Goal: Information Seeking & Learning: Learn about a topic

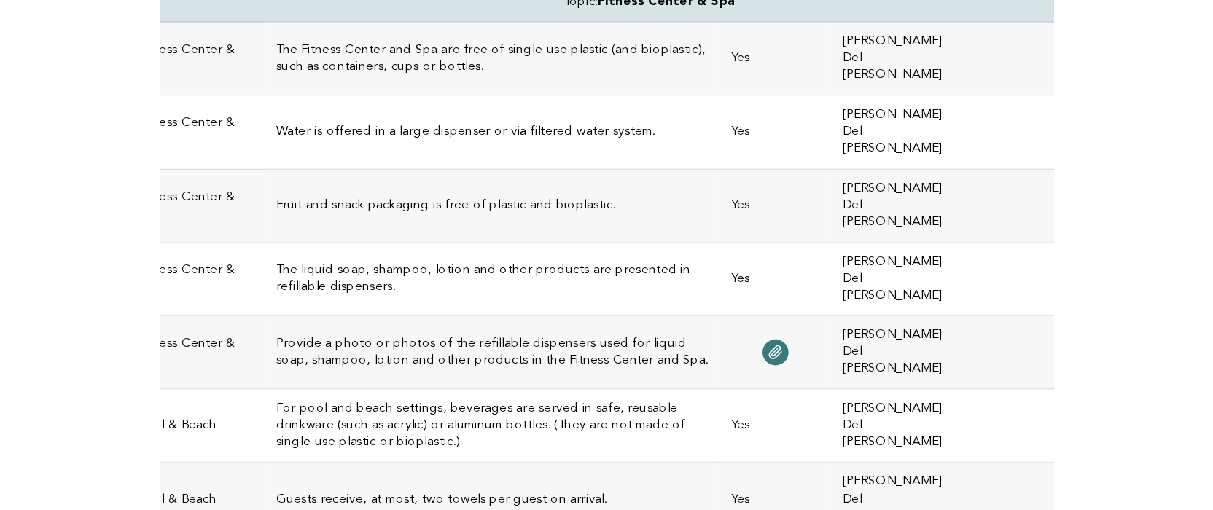
scroll to position [392, 0]
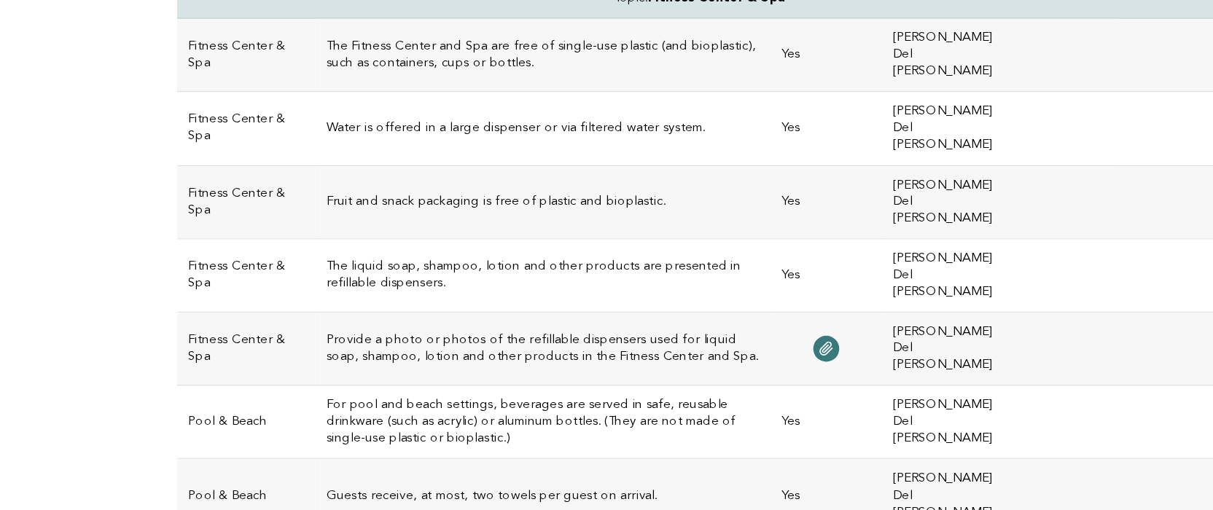
click at [394, 182] on td "Water is offered in a large dispenser or via filtered water system." at bounding box center [483, 211] width 358 height 58
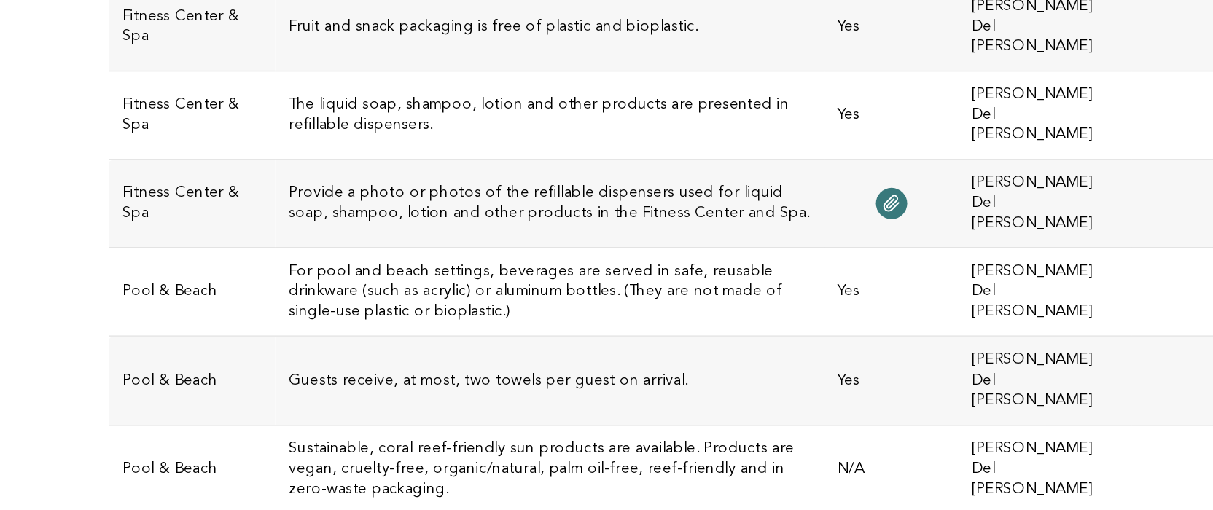
scroll to position [469, 0]
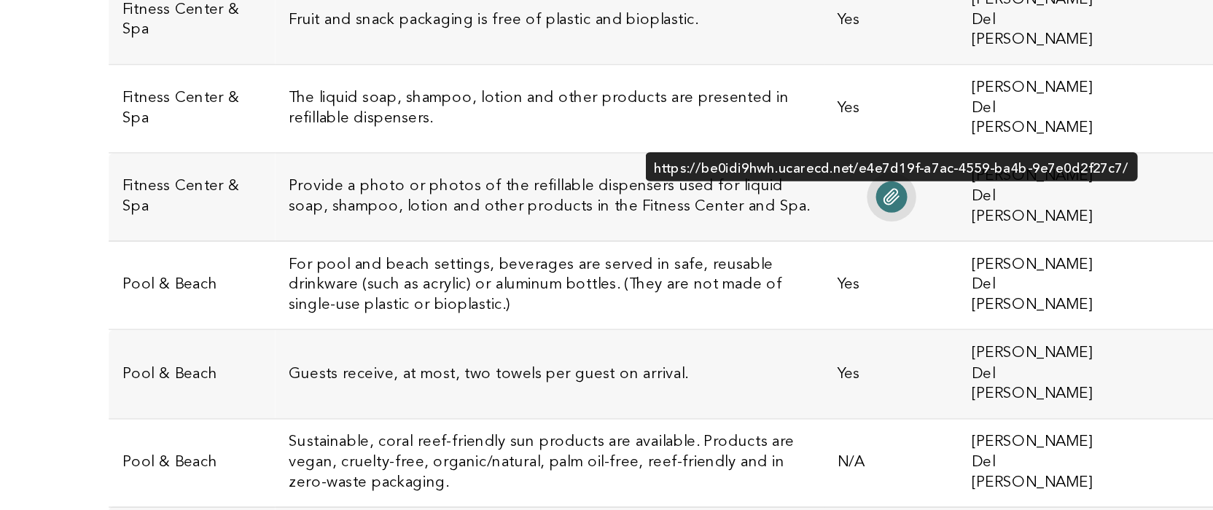
click at [700, 300] on icon at bounding box center [706, 306] width 12 height 12
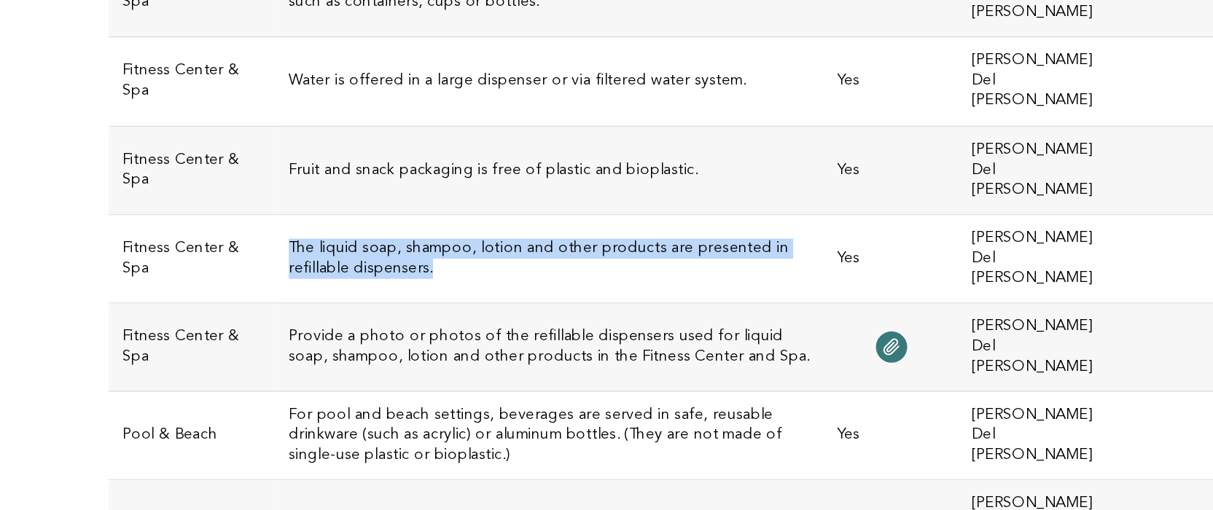
drag, startPoint x: 219, startPoint y: 127, endPoint x: 168, endPoint y: 114, distance: 52.7
click at [313, 235] on h3 "The liquid soap, shampoo, lotion and other products are presented in refillable…" at bounding box center [483, 248] width 340 height 26
copy h3 "The liquid soap, shampoo, lotion and other products are presented in refillable…"
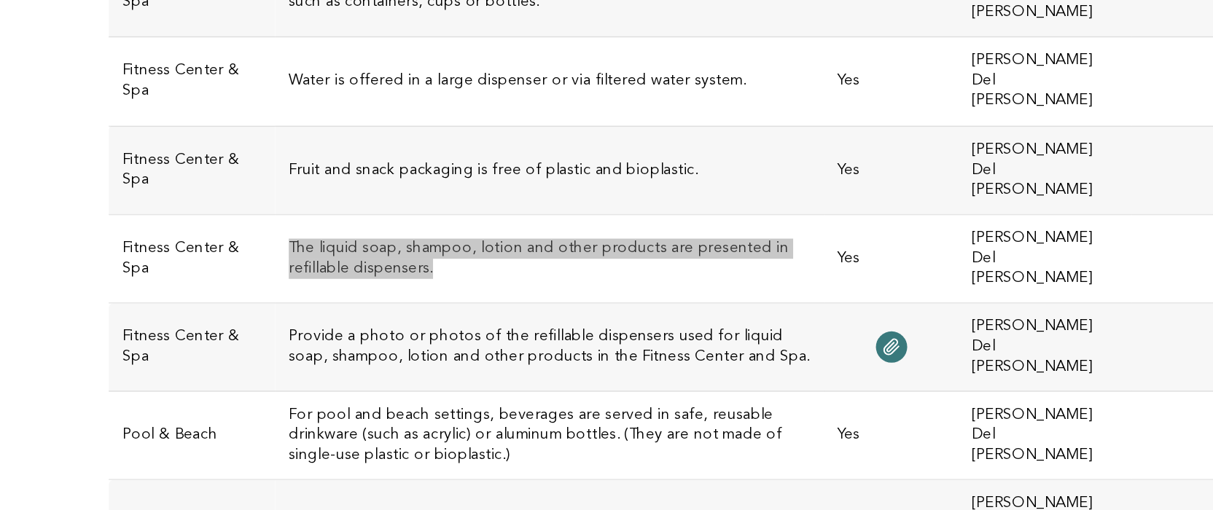
click at [469, 235] on h3 "The liquid soap, shampoo, lotion and other products are presented in refillable…" at bounding box center [483, 248] width 340 height 26
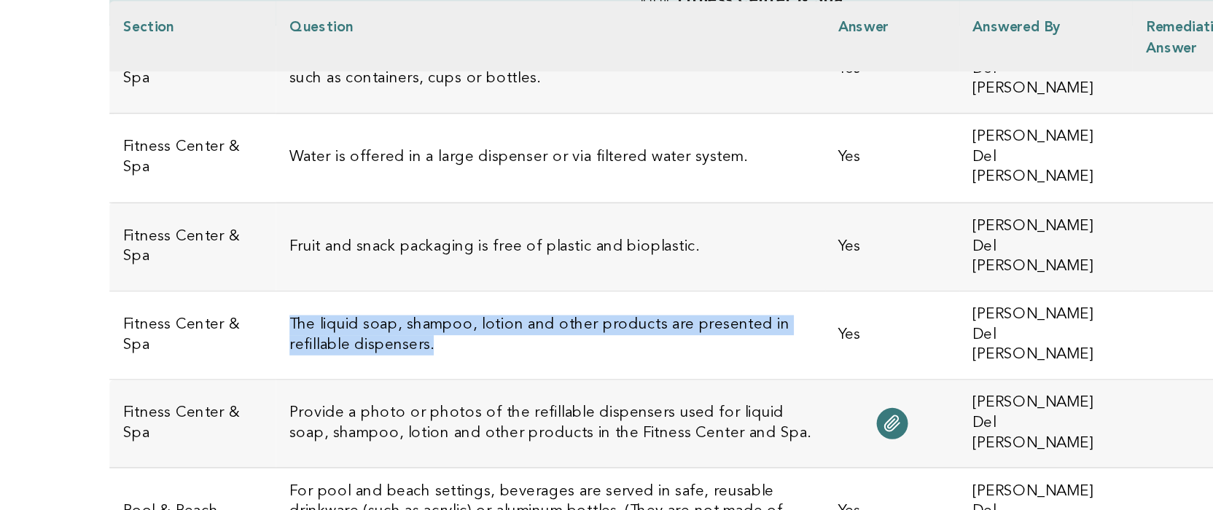
scroll to position [453, 0]
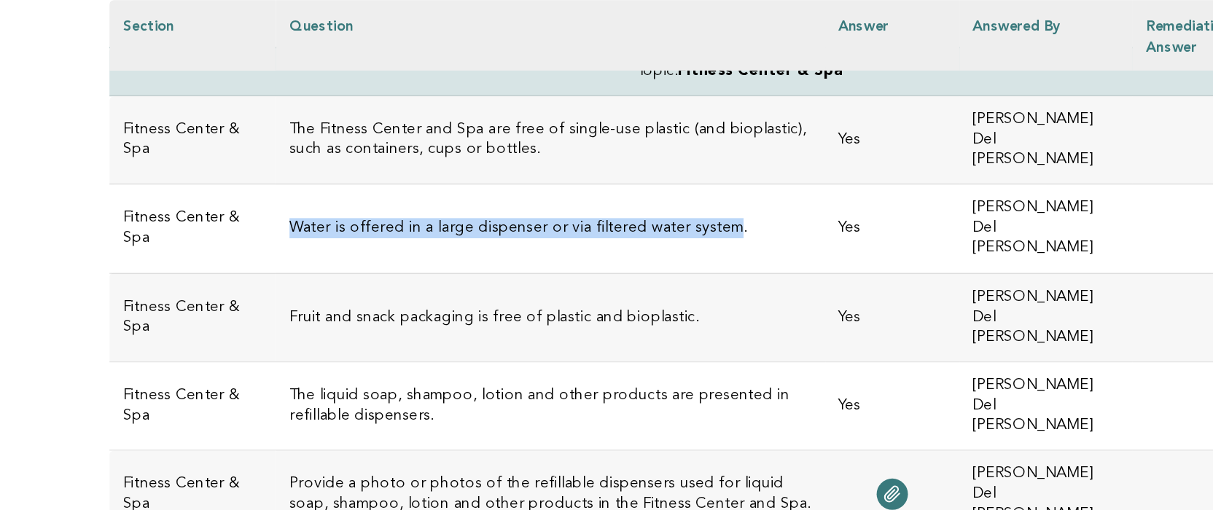
drag, startPoint x: 448, startPoint y: 125, endPoint x: 185, endPoint y: 119, distance: 263.3
click at [304, 120] on td "Water is offered in a large dispenser or via filtered water system." at bounding box center [483, 149] width 358 height 58
copy h3 "Water is offered in a large dispenser or via filtered water system"
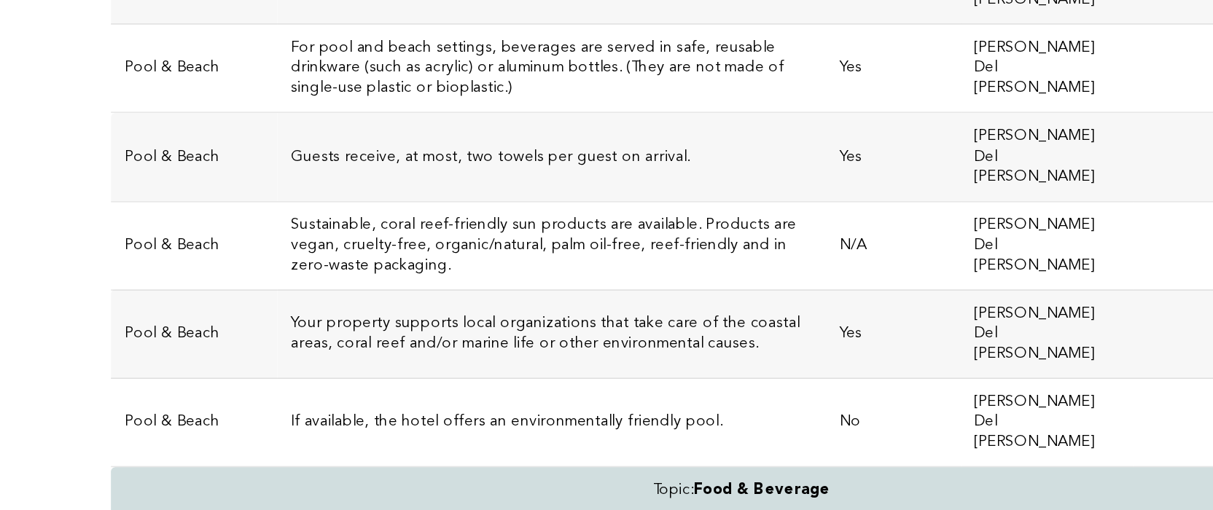
scroll to position [612, 0]
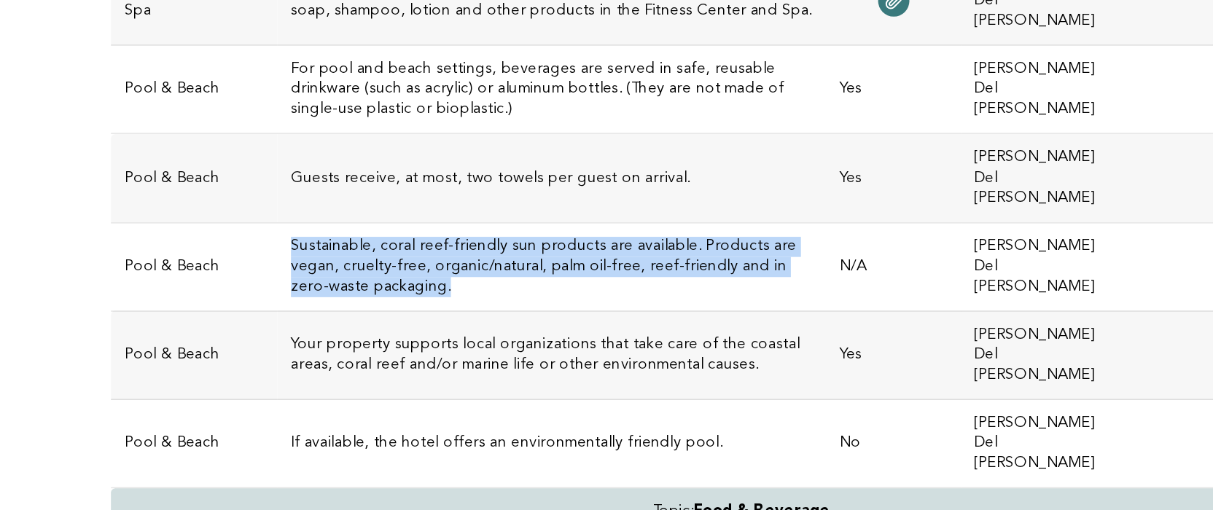
drag, startPoint x: 511, startPoint y: 80, endPoint x: 170, endPoint y: 63, distance: 341.6
click at [313, 317] on h3 "Sustainable, coral reef-friendly sun products are available. Products are vegan…" at bounding box center [483, 336] width 340 height 39
copy h3 "Sustainable, coral reef-friendly sun products are available. Products are vegan…"
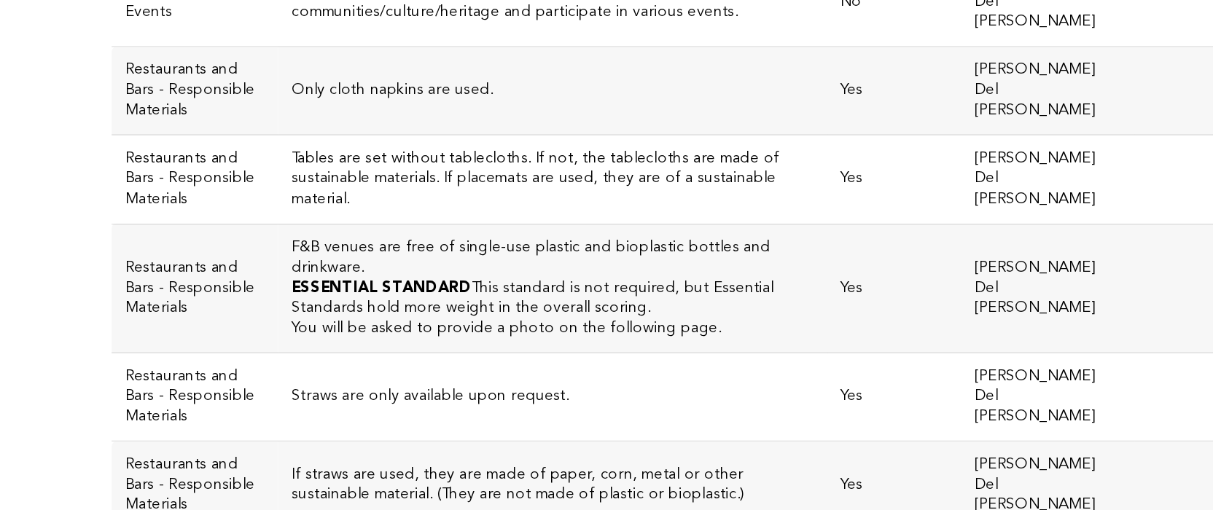
scroll to position [1566, 0]
click at [384, 480] on h3 "If straws are used, they are made of paper, corn, metal or other sustainable ma…" at bounding box center [483, 493] width 340 height 26
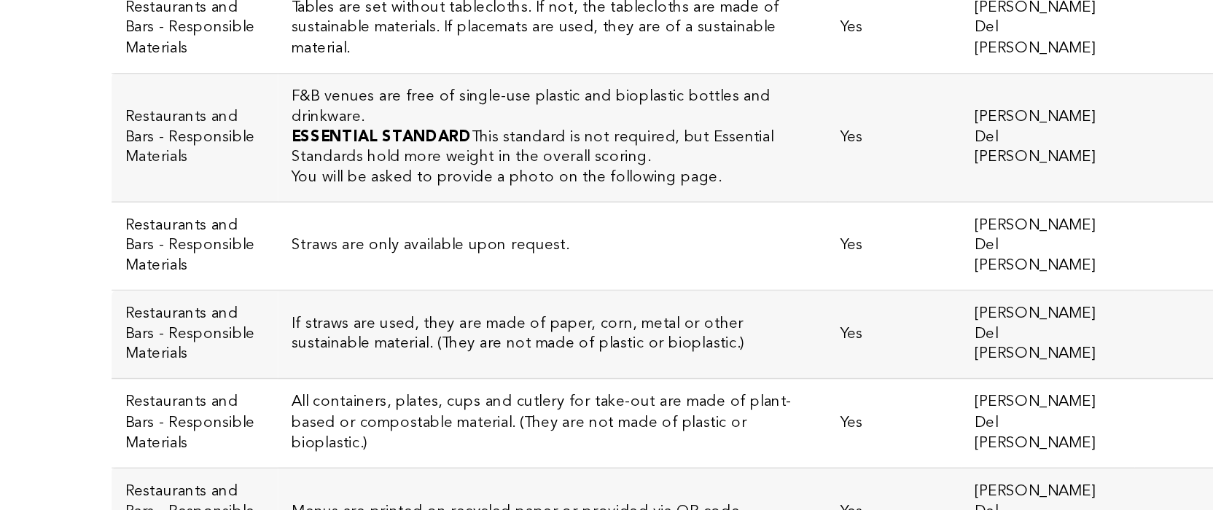
scroll to position [1664, 0]
click at [483, 433] on h3 "All containers, plates, cups and cutlery for take-out are made of plant-based o…" at bounding box center [483, 452] width 340 height 39
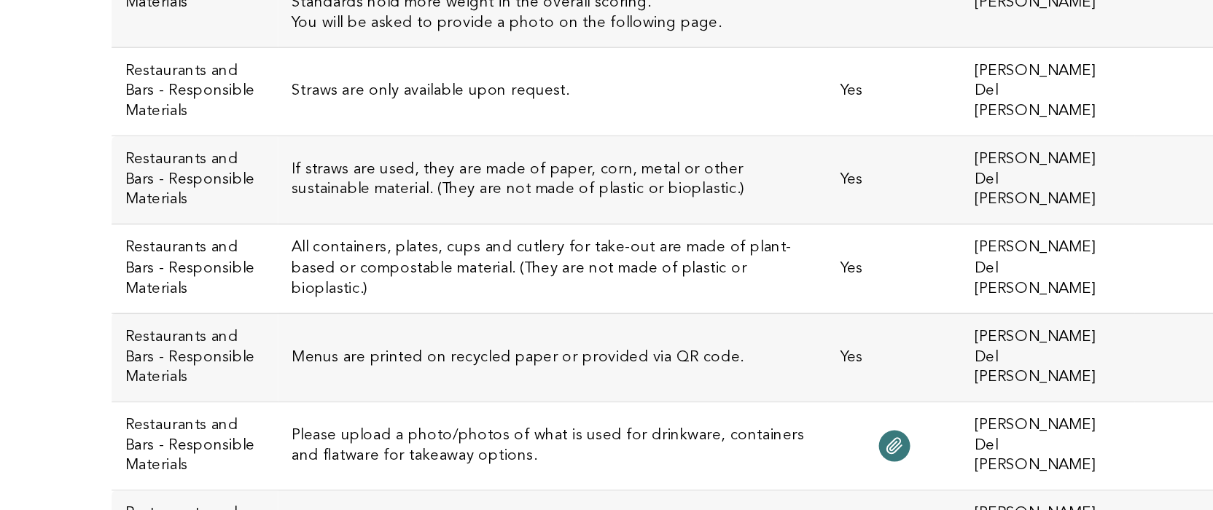
scroll to position [1770, 0]
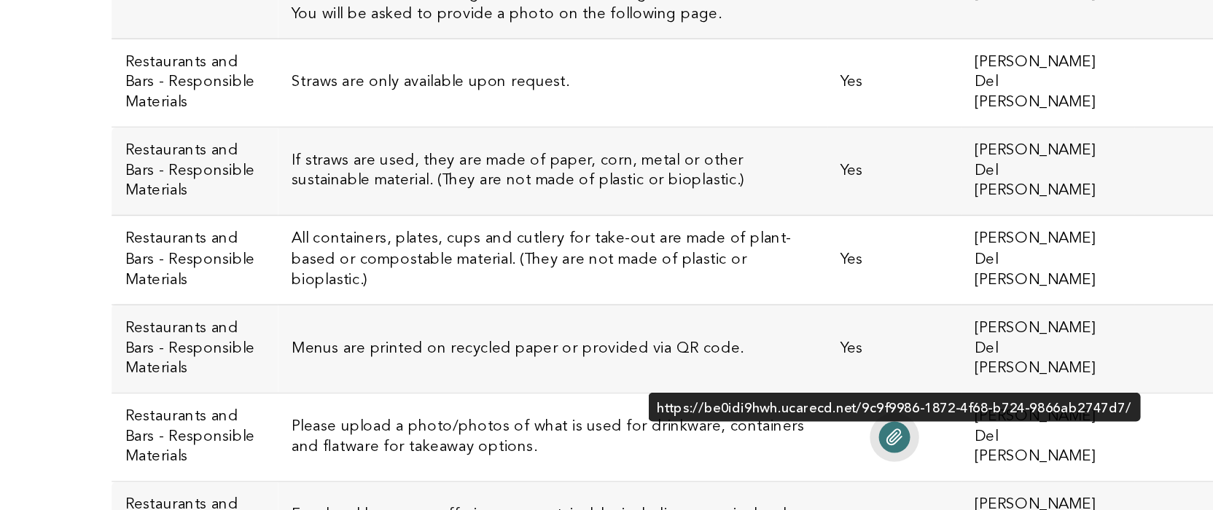
click at [700, 457] on icon at bounding box center [706, 463] width 12 height 12
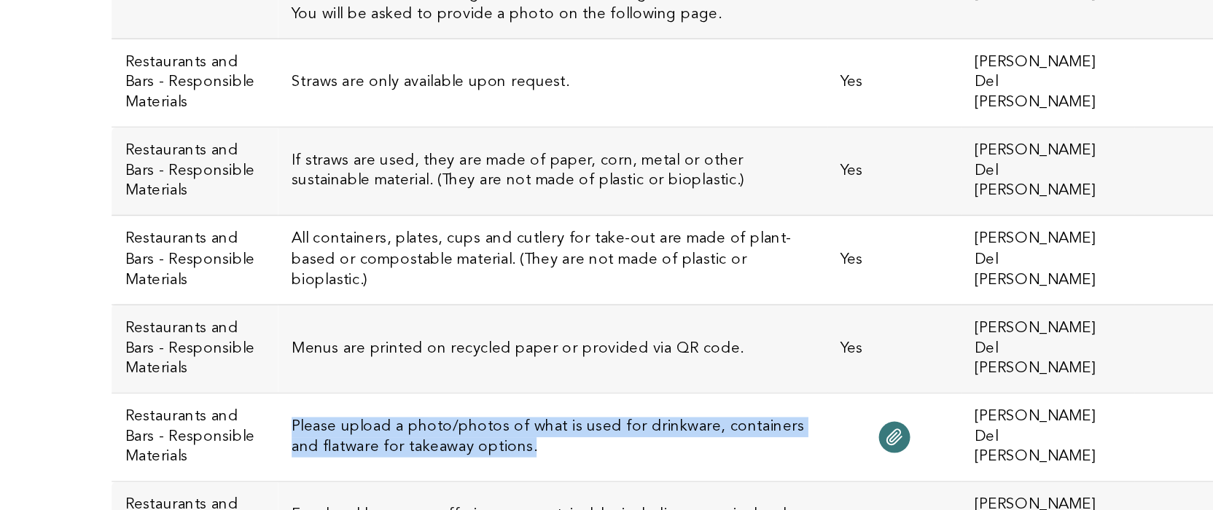
drag, startPoint x: 258, startPoint y: 104, endPoint x: 170, endPoint y: 93, distance: 89.0
click at [313, 450] on h3 "Please upload a photo/photos of what is used for drinkware, containers and flat…" at bounding box center [483, 463] width 340 height 26
copy h3 "Please upload a photo/photos of what is used for drinkware, containers and flat…"
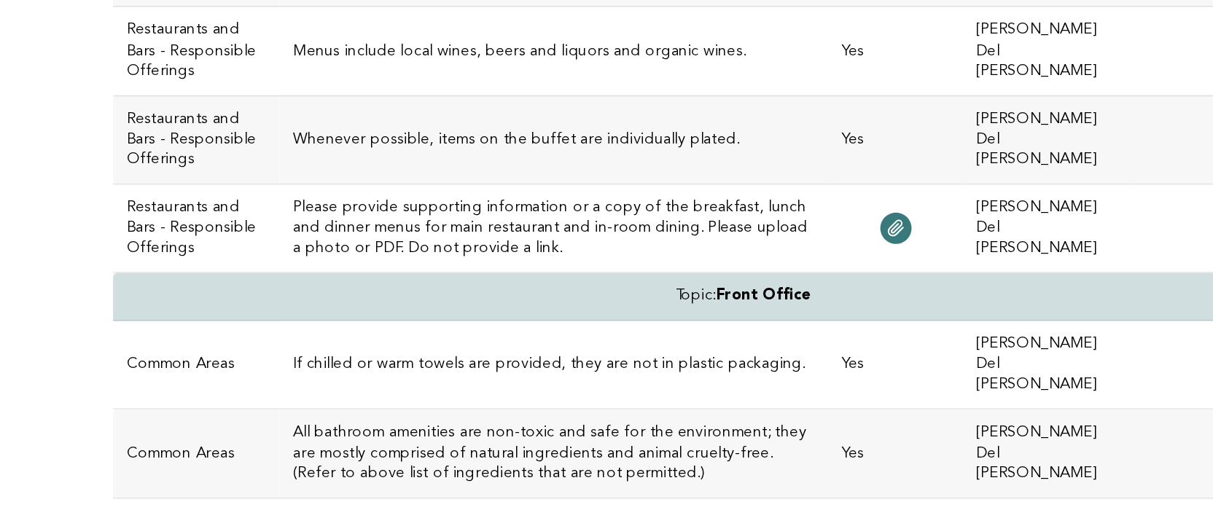
scroll to position [2627, 0]
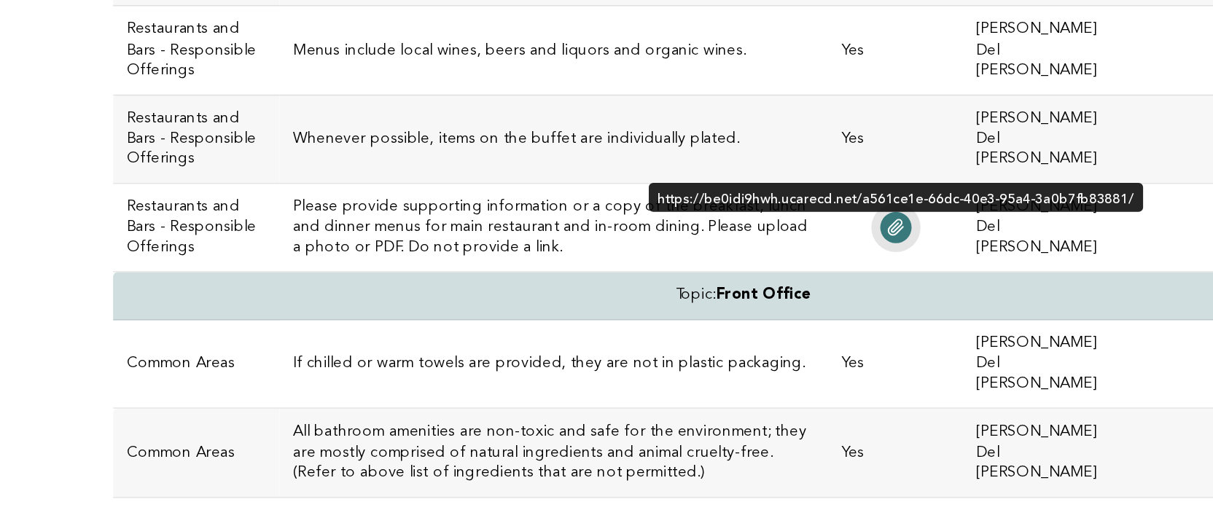
click at [700, 320] on icon at bounding box center [706, 326] width 12 height 12
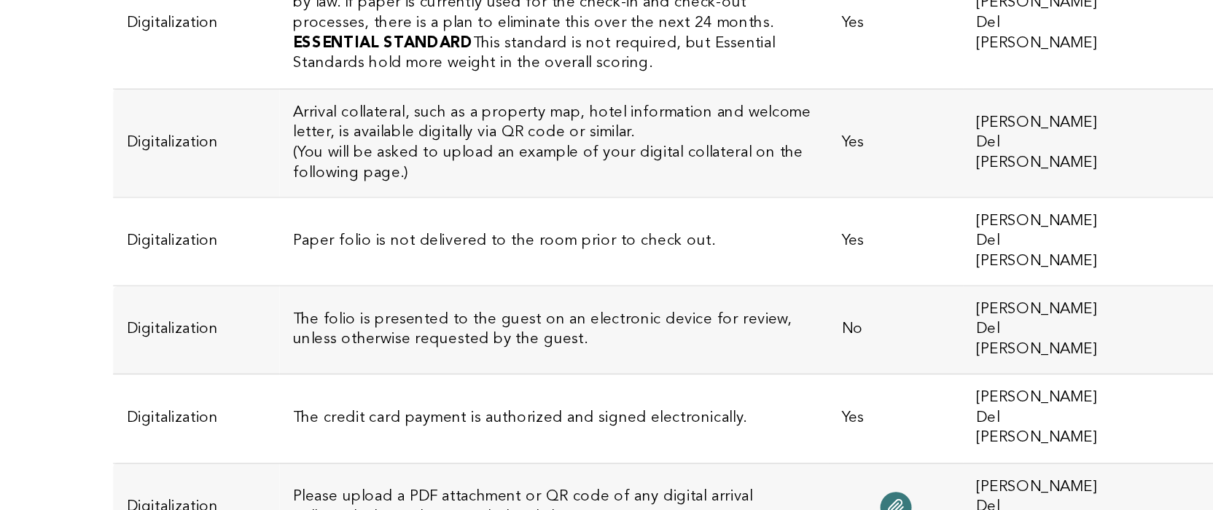
scroll to position [3103, 0]
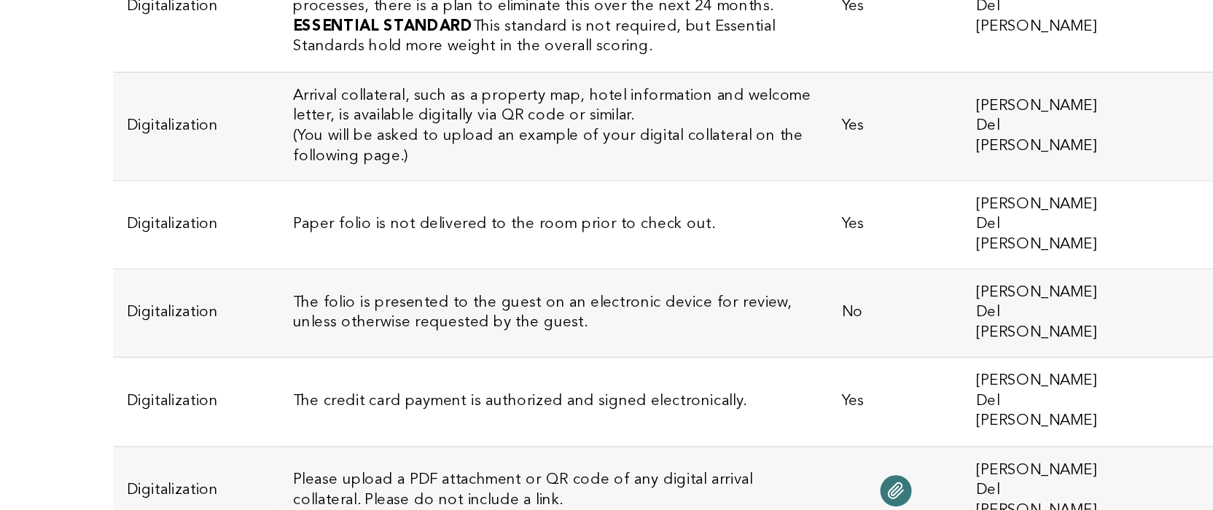
click at [354, 369] on h3 "The folio is presented to the guest on an electronic device for review, unless …" at bounding box center [483, 382] width 340 height 26
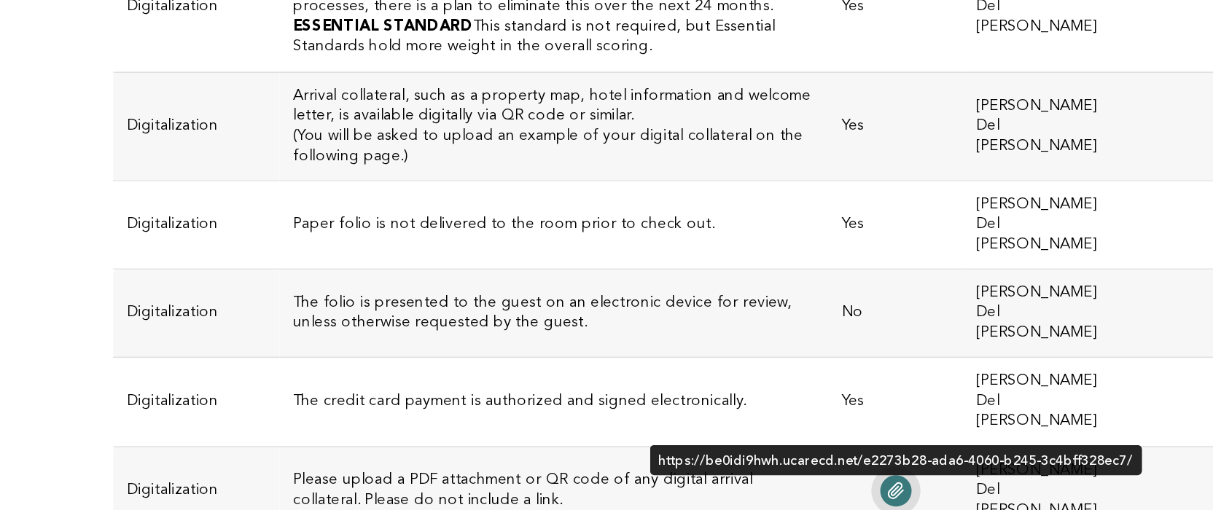
click at [700, 492] on icon at bounding box center [706, 498] width 12 height 12
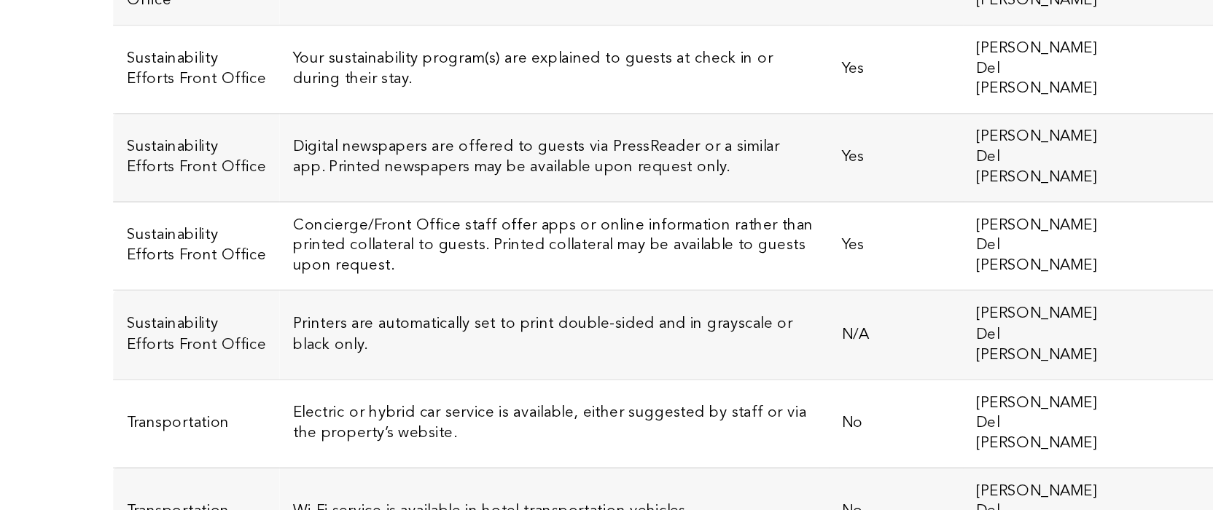
scroll to position [3668, 0]
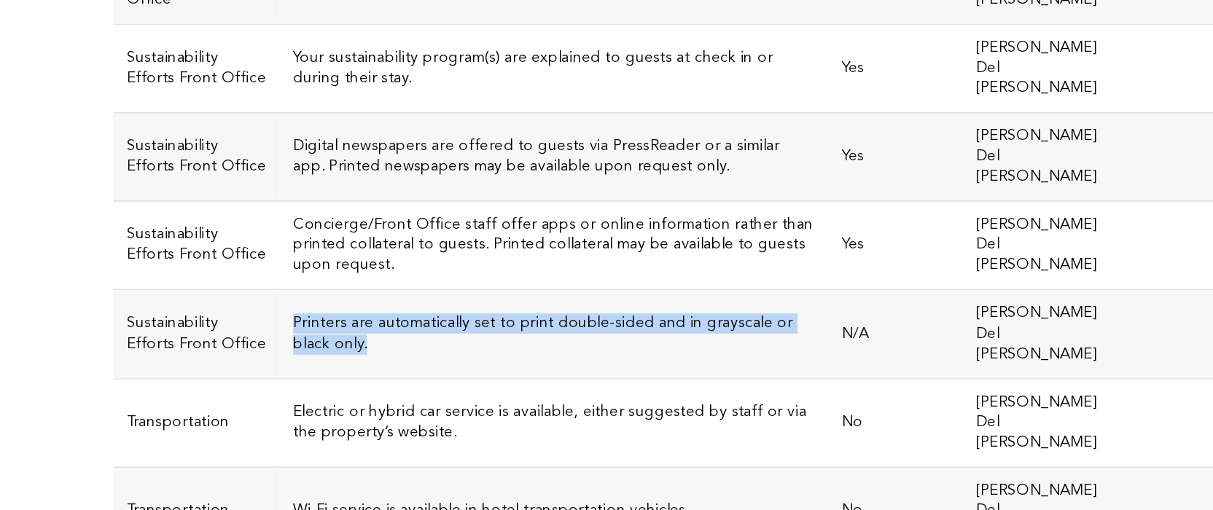
drag, startPoint x: 533, startPoint y: 71, endPoint x: 169, endPoint y: 72, distance: 363.8
click at [304, 367] on td "Printers are automatically set to print double-sided and in grayscale or black …" at bounding box center [483, 396] width 358 height 58
copy h3 "Printers are automatically set to print double-sided and in grayscale or black …"
click at [351, 382] on h3 "Printers are automatically set to print double-sided and in grayscale or black …" at bounding box center [483, 395] width 340 height 26
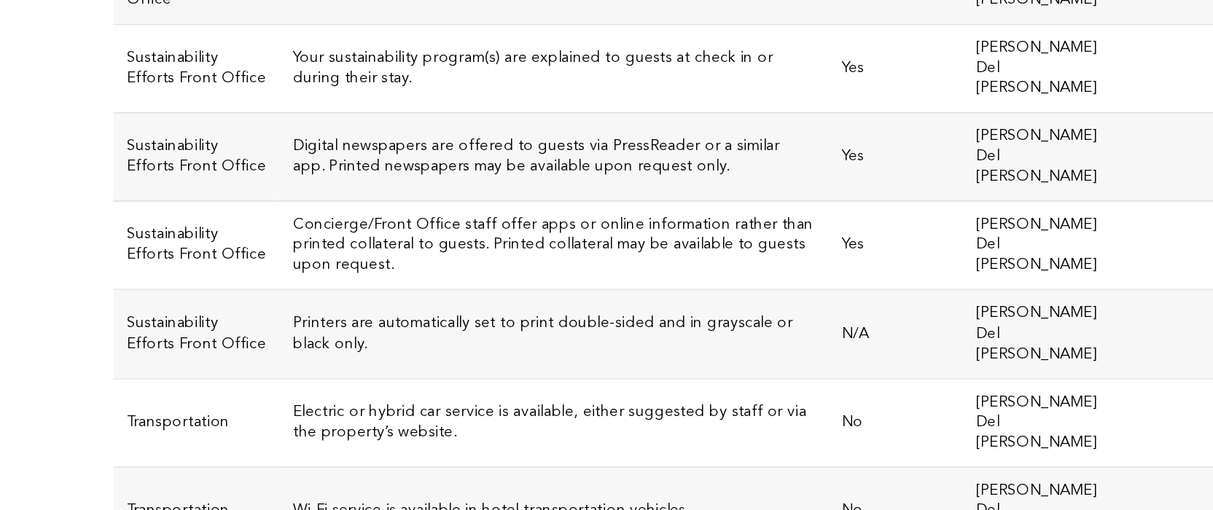
click at [319, 440] on h3 "Electric or hybrid car service is available, either suggested by staff or via t…" at bounding box center [483, 453] width 340 height 26
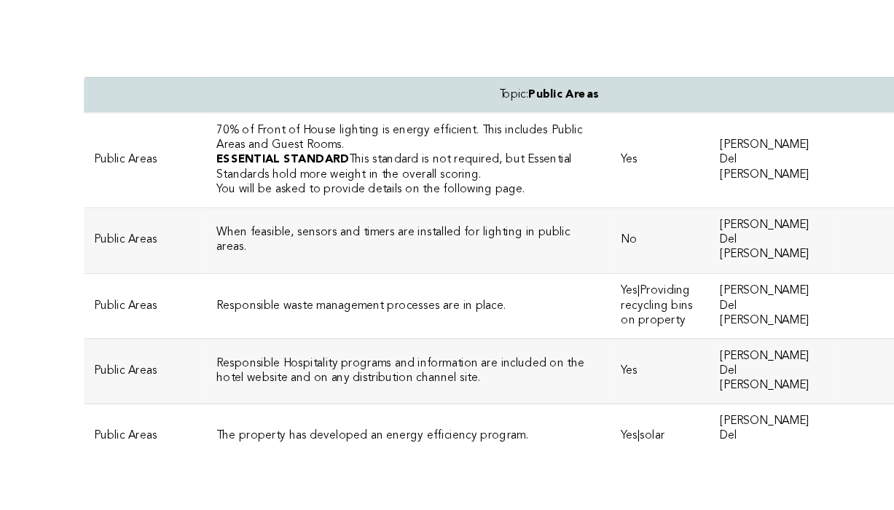
scroll to position [4198, 0]
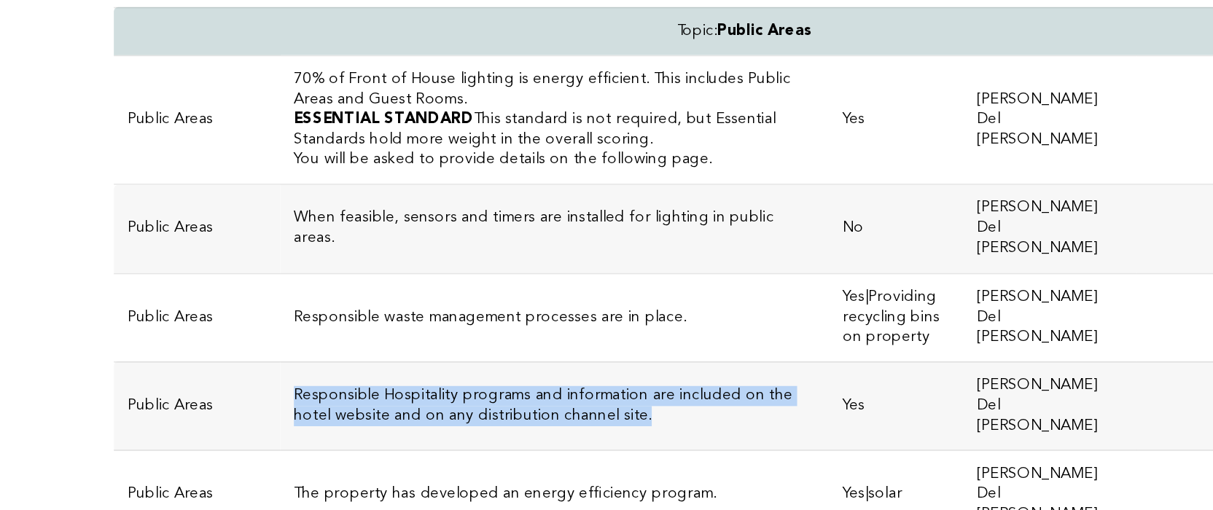
drag, startPoint x: 330, startPoint y: 38, endPoint x: 193, endPoint y: 21, distance: 138.1
click at [304, 413] on td "Responsible Hospitality programs and information are included on the hotel webs…" at bounding box center [483, 442] width 358 height 58
copy h3 "Responsible Hospitality programs and information are included on the hotel webs…"
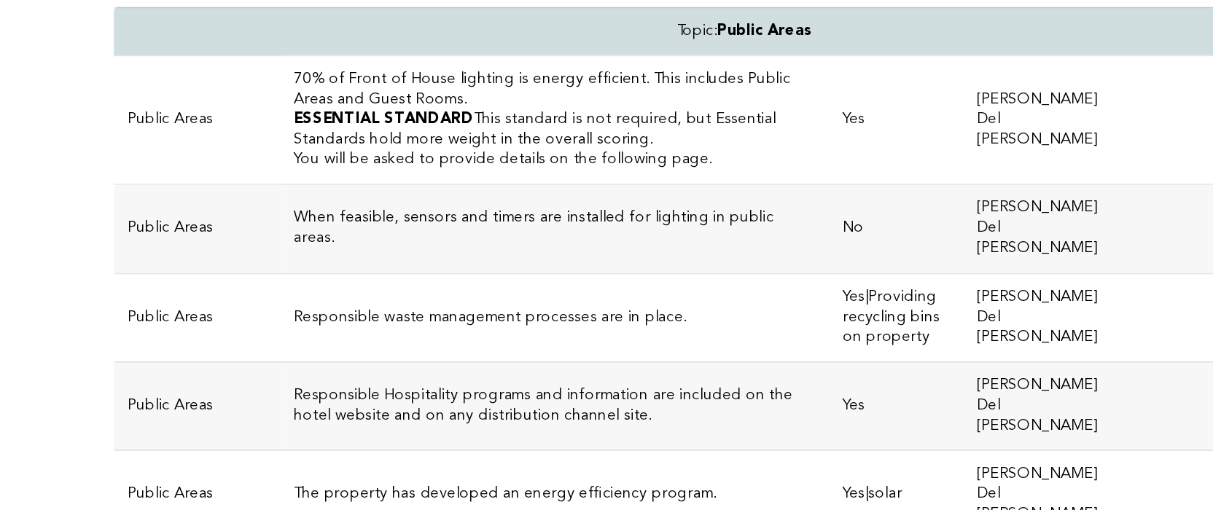
click at [436, 494] on h3 "The property has developed an energy efficiency program." at bounding box center [483, 500] width 340 height 13
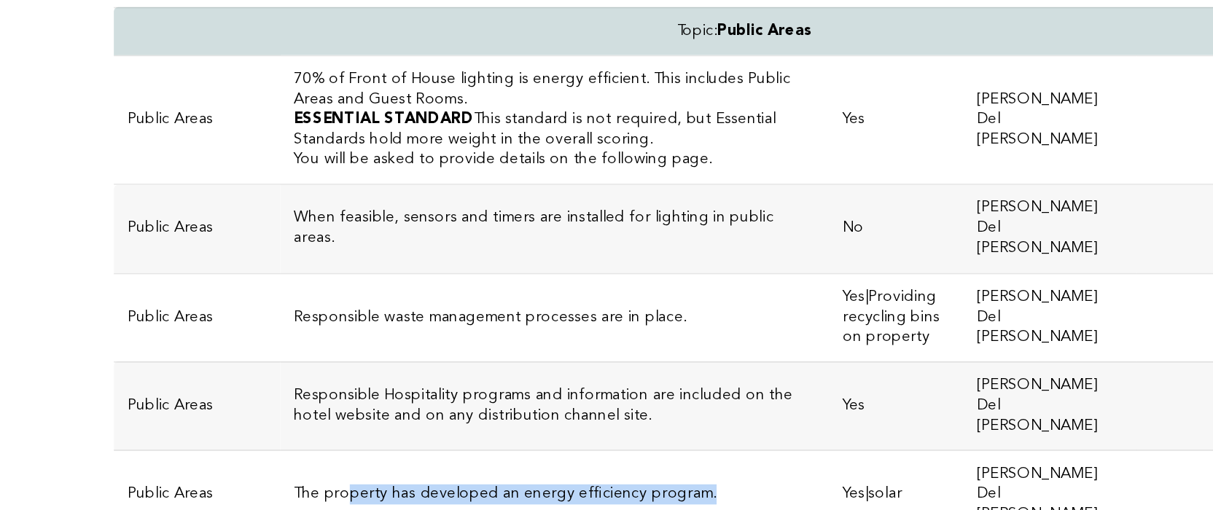
drag, startPoint x: 429, startPoint y: 79, endPoint x: 203, endPoint y: 75, distance: 226.0
click at [313, 494] on h3 "The property has developed an energy efficiency program." at bounding box center [483, 500] width 340 height 13
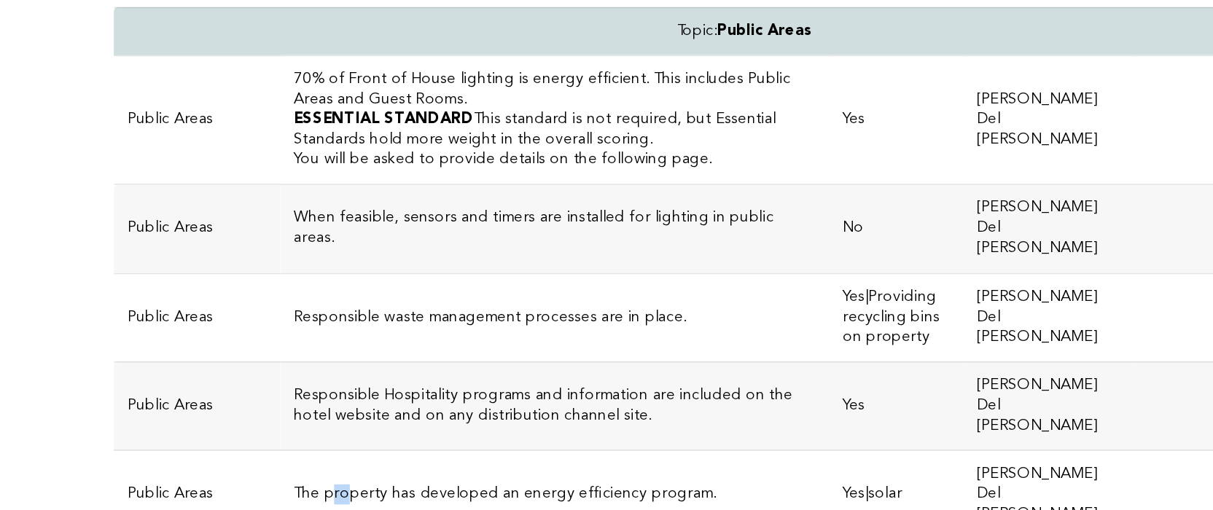
drag, startPoint x: 203, startPoint y: 75, endPoint x: 194, endPoint y: 75, distance: 9.5
click at [313, 494] on h3 "The property has developed an energy efficiency program." at bounding box center [483, 500] width 340 height 13
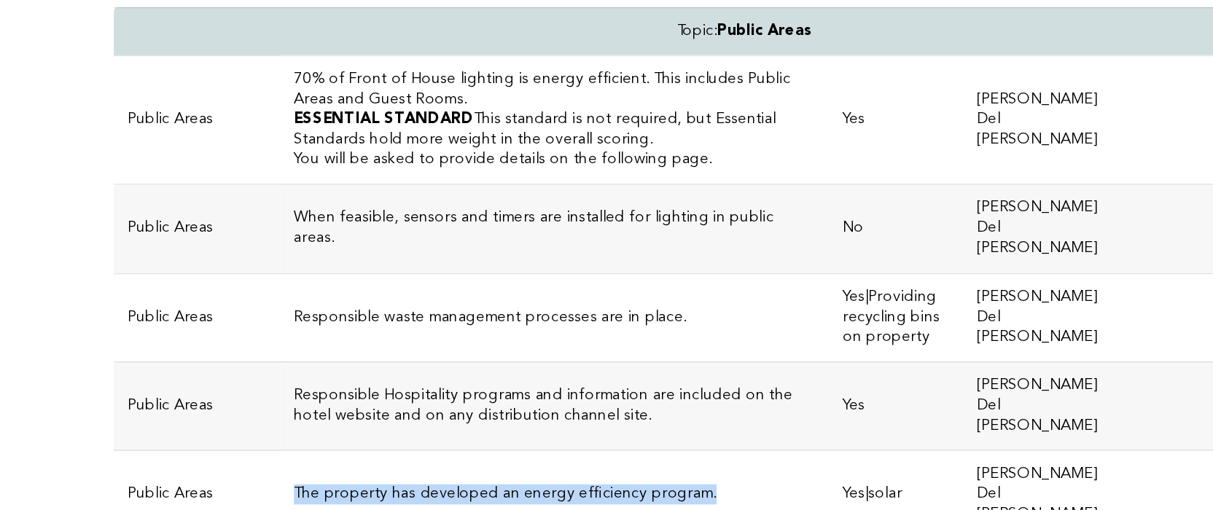
drag, startPoint x: 171, startPoint y: 75, endPoint x: 446, endPoint y: 82, distance: 275.7
click at [446, 494] on h3 "The property has developed an energy efficiency program." at bounding box center [483, 500] width 340 height 13
copy h3 "The property has developed an energy efficiency program."
